Goal: Check status: Check status

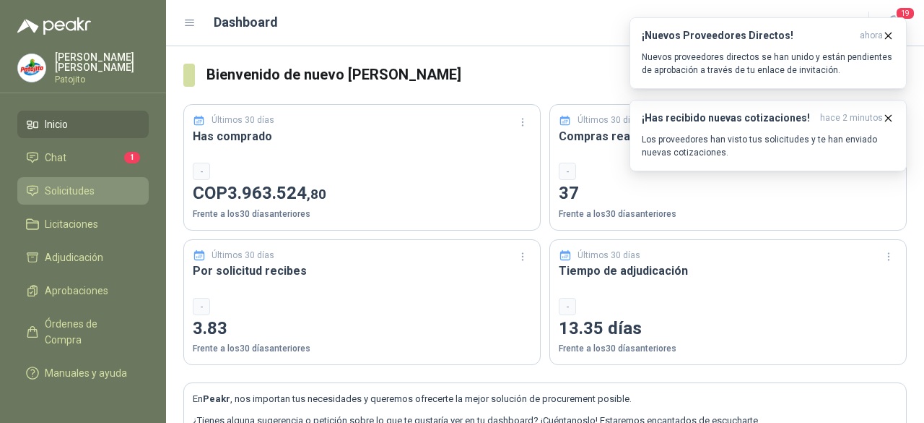
click at [114, 178] on link "Solicitudes" at bounding box center [82, 190] width 131 height 27
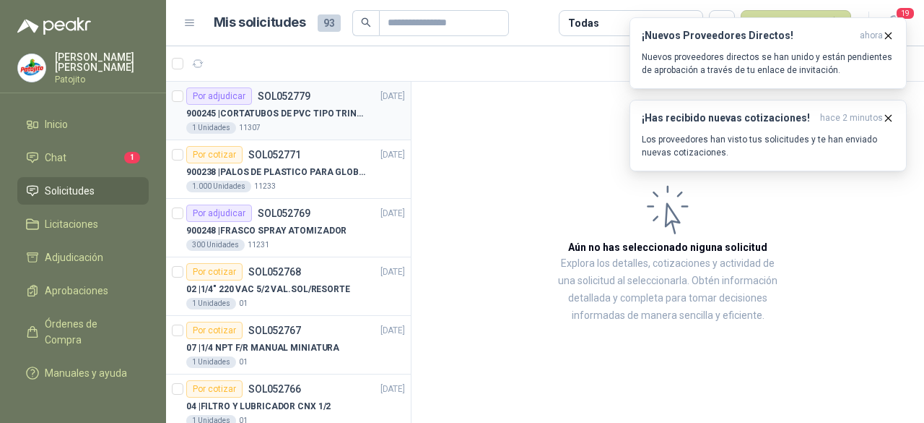
click at [310, 107] on p "900245 | CORTATUBOS DE PVC TIPO TRINQUETE" at bounding box center [276, 114] width 180 height 14
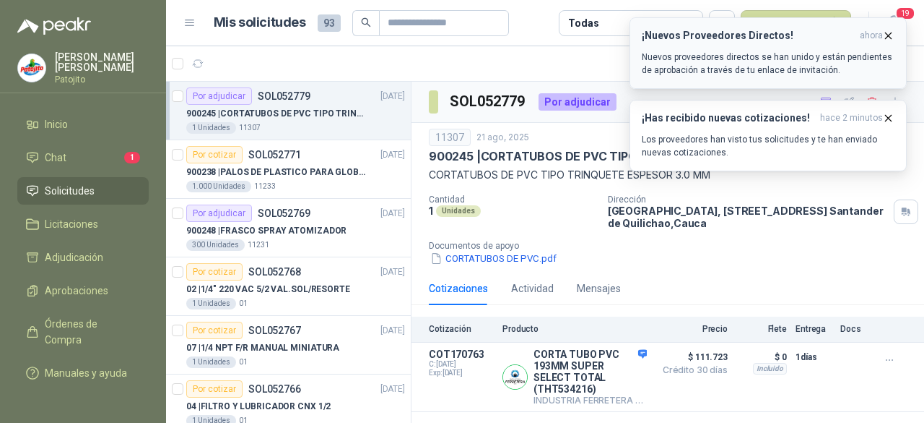
click at [886, 39] on icon "button" at bounding box center [889, 36] width 12 height 12
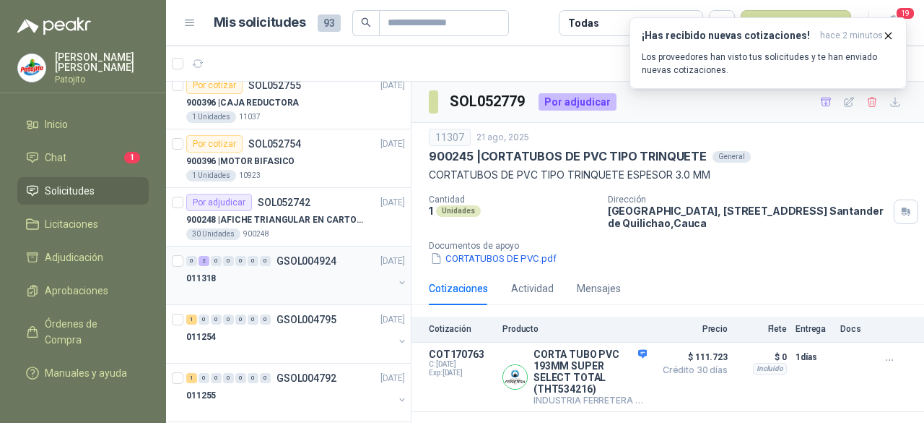
scroll to position [794, 0]
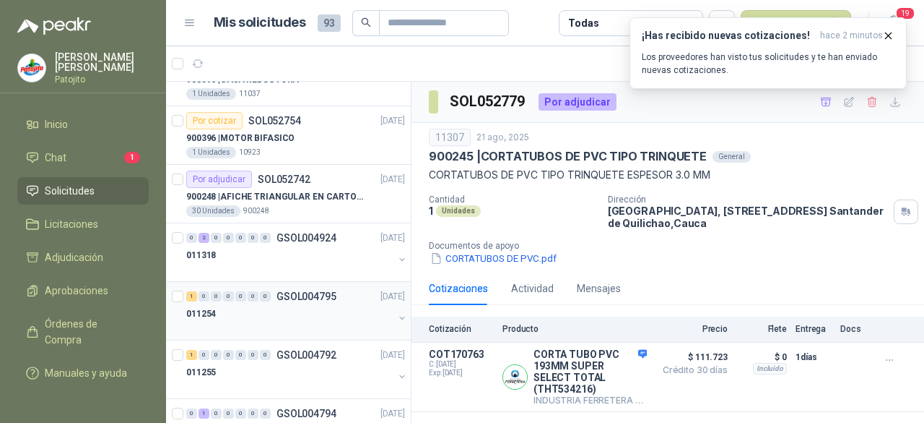
click at [286, 292] on p "GSOL004795" at bounding box center [307, 296] width 60 height 10
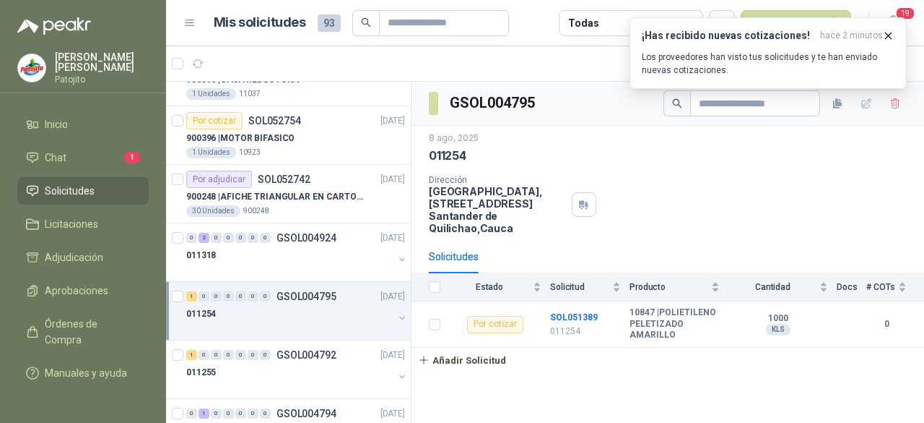
click at [800, 162] on div "011254" at bounding box center [668, 155] width 478 height 15
drag, startPoint x: 865, startPoint y: 106, endPoint x: 883, endPoint y: 155, distance: 52.6
click at [883, 155] on div "011254" at bounding box center [668, 155] width 478 height 15
click at [888, 36] on icon "button" at bounding box center [889, 36] width 12 height 12
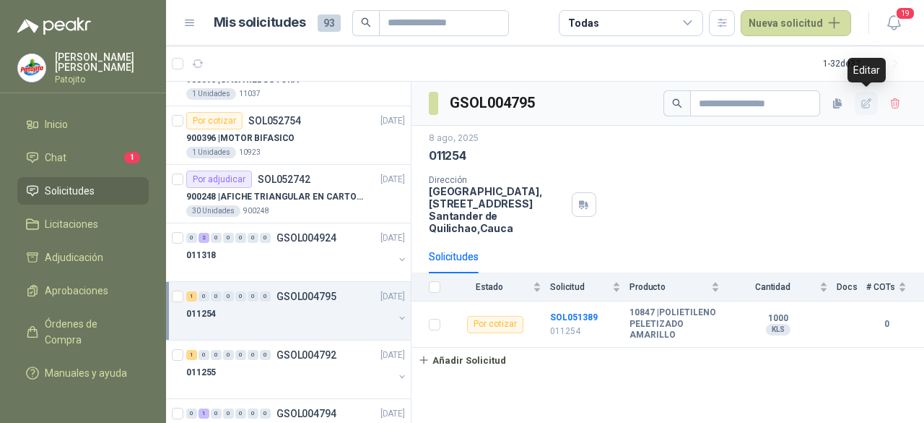
click at [865, 104] on icon "button" at bounding box center [867, 104] width 12 height 12
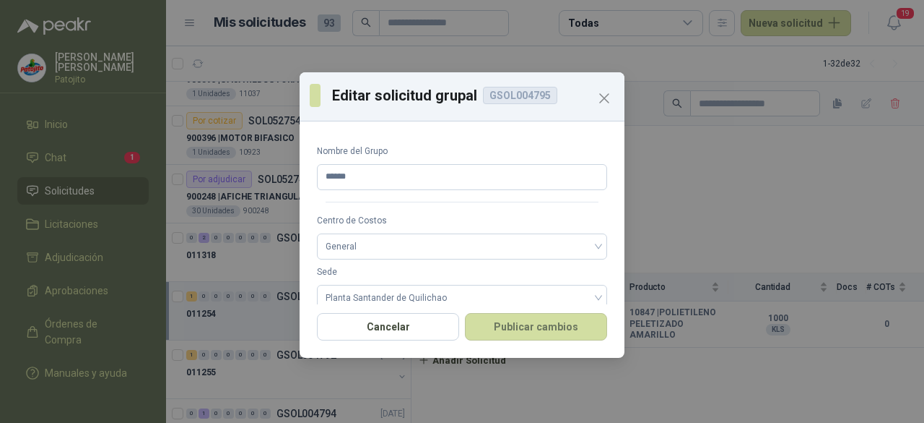
click at [537, 93] on div "GSOL004795" at bounding box center [520, 95] width 74 height 17
click at [607, 106] on icon "Close" at bounding box center [604, 98] width 17 height 17
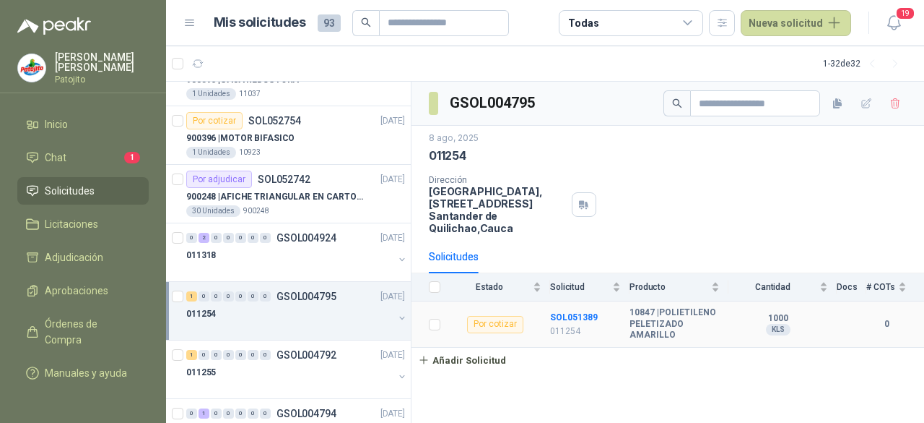
click at [679, 320] on b "10847 | POLIETILENO PELETIZADO AMARILLO" at bounding box center [675, 324] width 90 height 34
click at [672, 316] on b "10847 | POLIETILENO PELETIZADO AMARILLO" at bounding box center [675, 324] width 90 height 34
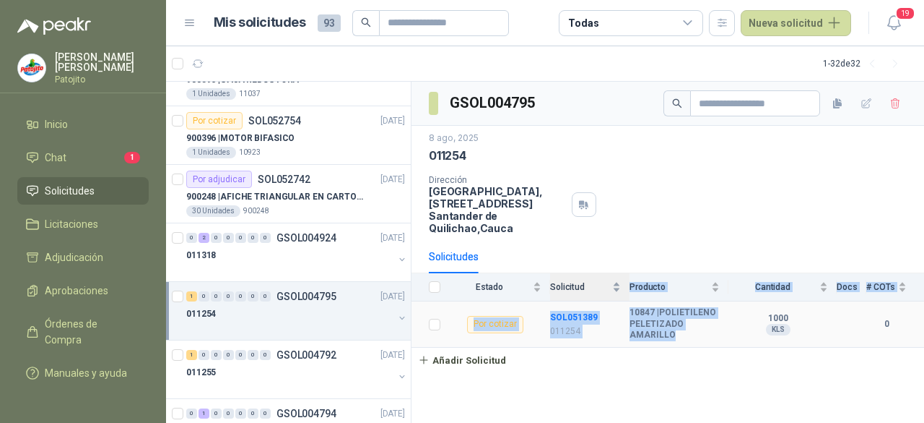
drag, startPoint x: 675, startPoint y: 331, endPoint x: 624, endPoint y: 288, distance: 66.7
click at [624, 288] on table "Estado Solicitud Producto Cantidad Docs # COTs Por cotizar SOL051389 011254 108…" at bounding box center [668, 310] width 513 height 74
click at [671, 329] on b "10847 | POLIETILENO PELETIZADO AMARILLO" at bounding box center [675, 324] width 90 height 34
click at [658, 282] on span "Producto" at bounding box center [669, 287] width 79 height 10
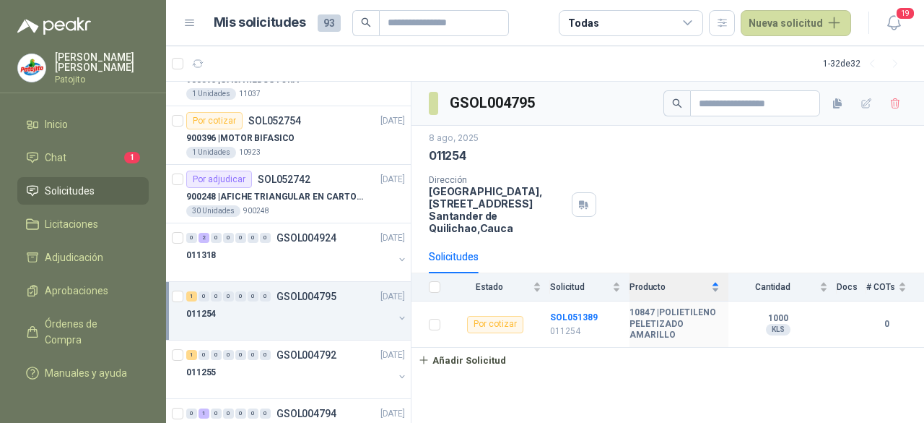
click at [720, 285] on div "Producto" at bounding box center [675, 287] width 90 height 14
click at [714, 285] on div "Producto" at bounding box center [675, 287] width 90 height 14
click at [670, 285] on span "Producto" at bounding box center [669, 287] width 79 height 10
click at [735, 219] on div "Dirección Parque Industrial el Paraiso, [STREET_ADDRESS]" at bounding box center [668, 204] width 478 height 59
click at [701, 310] on b "10847 | POLIETILENO PELETIZADO AMARILLO" at bounding box center [675, 324] width 90 height 34
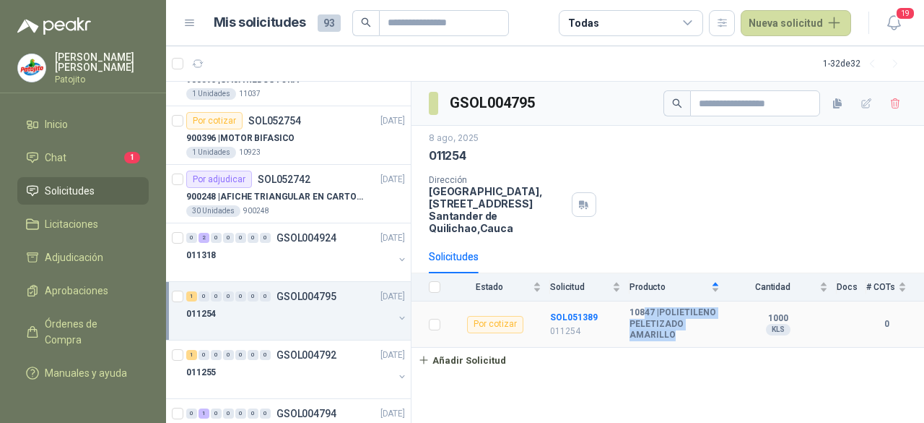
drag, startPoint x: 693, startPoint y: 329, endPoint x: 644, endPoint y: 316, distance: 50.8
click at [644, 316] on b "10847 | POLIETILENO PELETIZADO AMARILLO" at bounding box center [675, 324] width 90 height 34
click at [862, 103] on icon "button" at bounding box center [867, 104] width 12 height 12
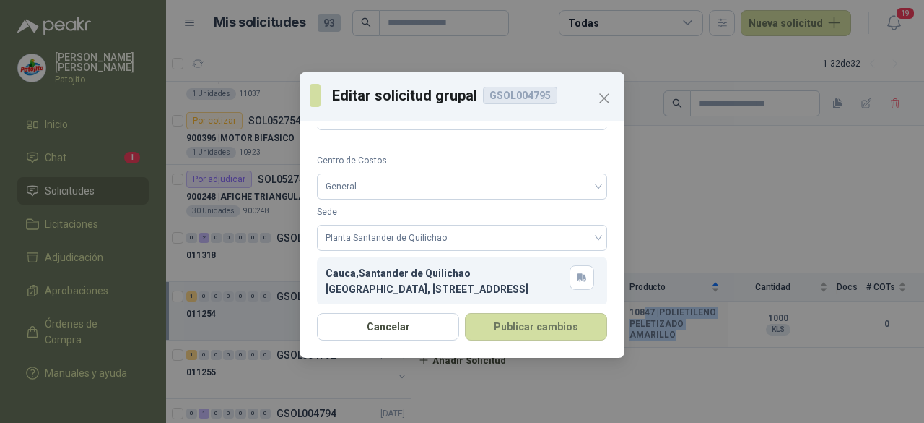
scroll to position [16, 0]
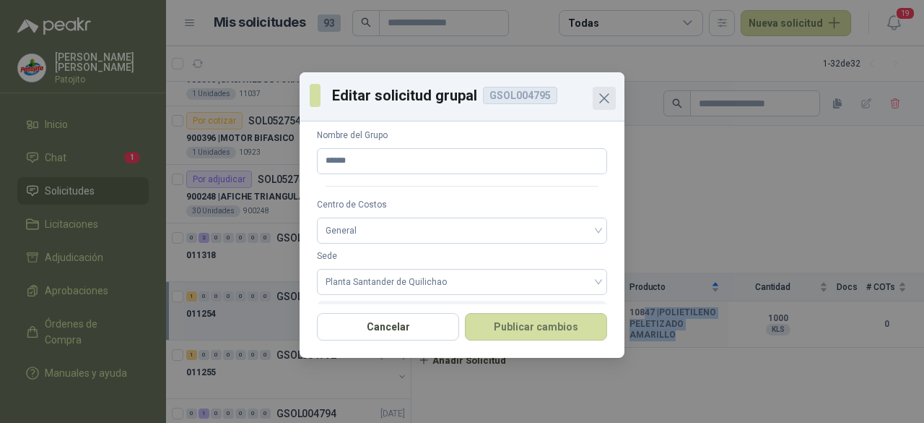
click at [603, 96] on icon "Close" at bounding box center [604, 98] width 9 height 9
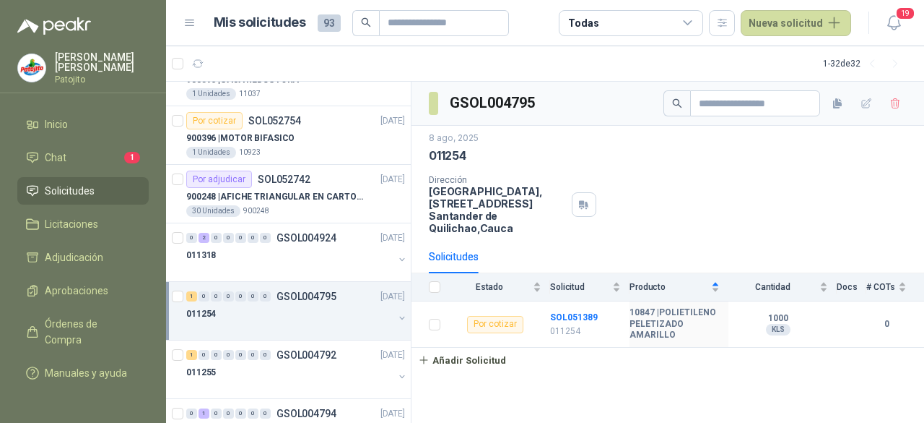
click at [779, 193] on div "Dirección Parque Industrial el Paraiso, [STREET_ADDRESS]" at bounding box center [668, 204] width 478 height 59
click at [654, 321] on b "10847 | POLIETILENO PELETIZADO AMARILLO" at bounding box center [675, 324] width 90 height 34
click at [784, 230] on div "Dirección Parque Industrial el Paraiso, [STREET_ADDRESS]" at bounding box center [668, 204] width 478 height 59
click at [674, 327] on b "10847 | POLIETILENO PELETIZADO AMARILLO" at bounding box center [675, 324] width 90 height 34
click at [569, 316] on b "SOL051389" at bounding box center [574, 317] width 48 height 10
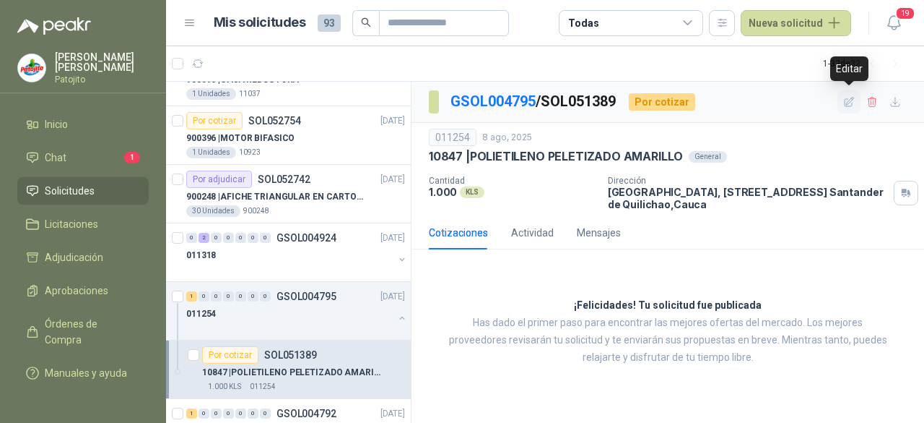
click at [852, 100] on icon "button" at bounding box center [849, 101] width 9 height 9
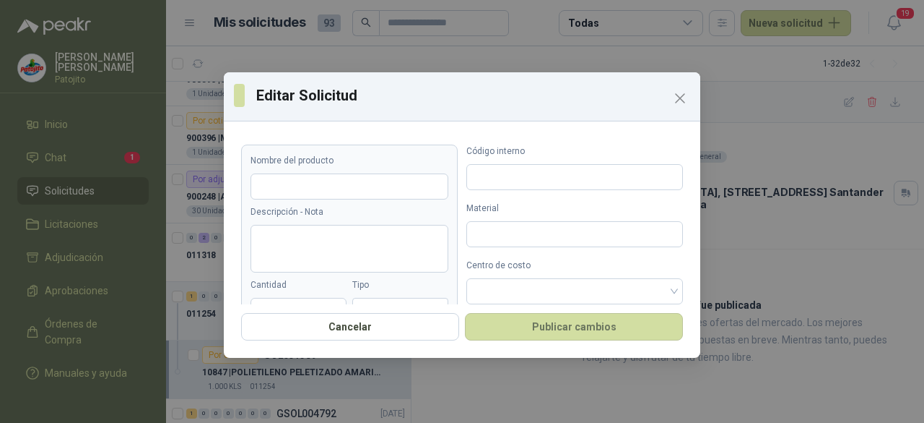
type input "**********"
type input "****"
type input "******"
type input "*****"
drag, startPoint x: 414, startPoint y: 189, endPoint x: 199, endPoint y: 168, distance: 216.2
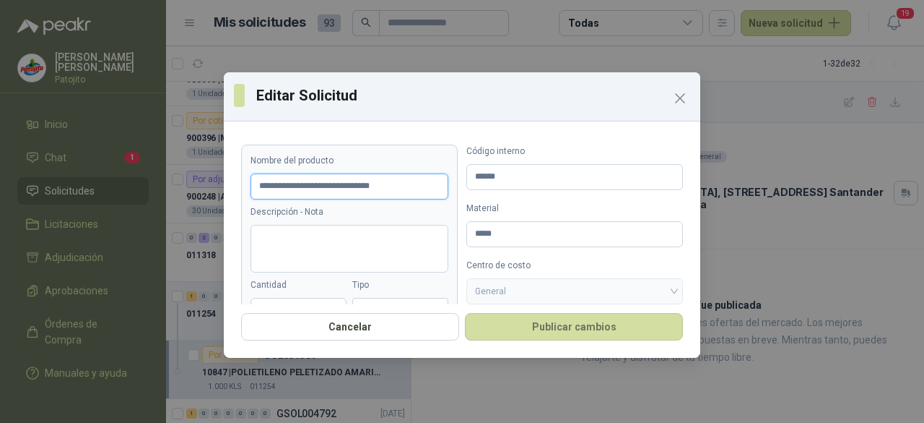
click at [199, 168] on div "**********" at bounding box center [462, 211] width 924 height 423
click at [686, 103] on icon "Close" at bounding box center [680, 98] width 17 height 17
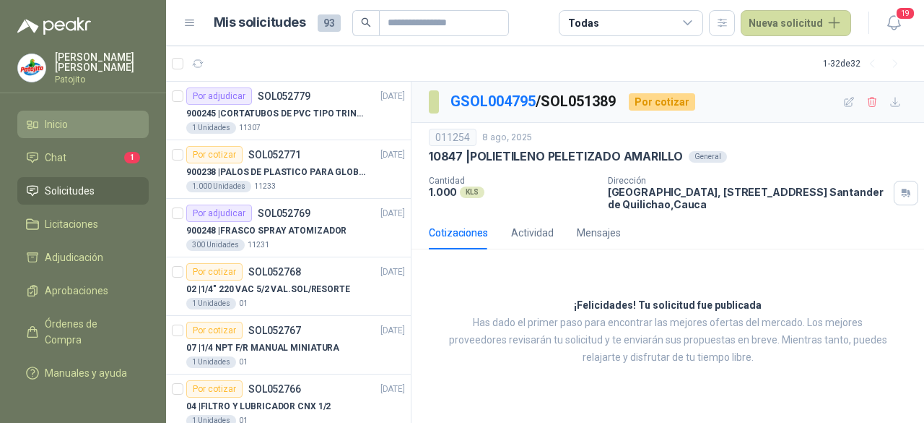
click at [91, 116] on li "Inicio" at bounding box center [83, 124] width 114 height 16
